Goal: Check status: Check status

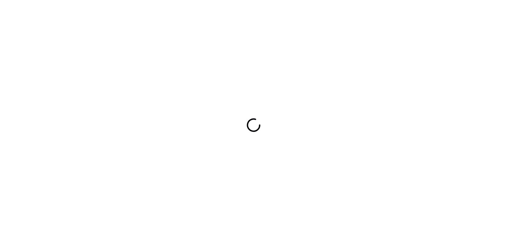
click at [363, 76] on div at bounding box center [253, 125] width 507 height 250
